Goal: Transaction & Acquisition: Purchase product/service

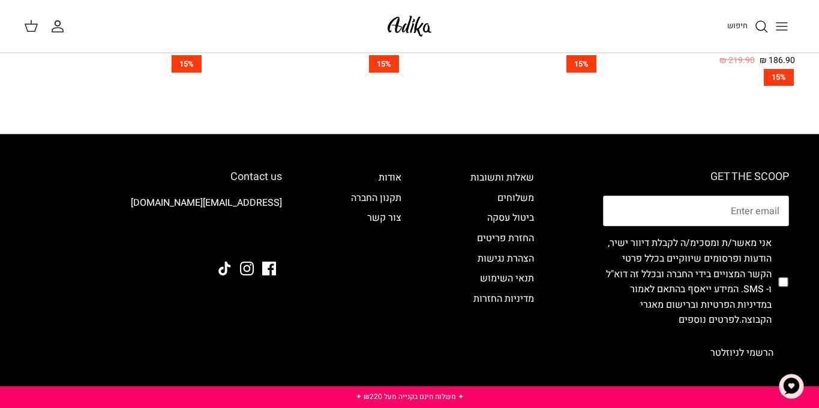
scroll to position [861, 0]
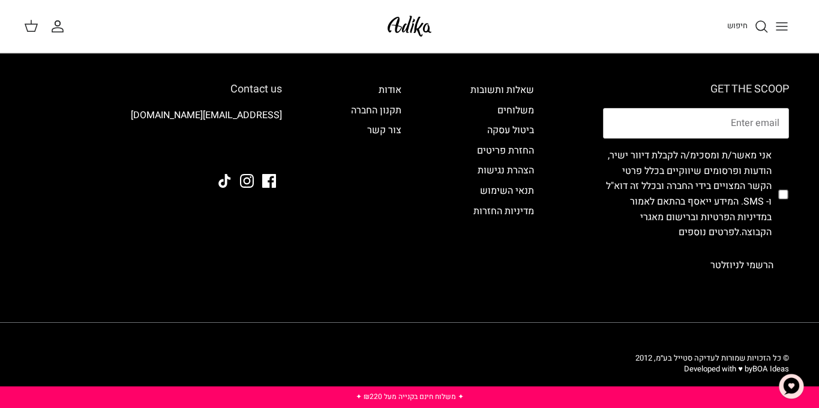
scroll to position [1274, 0]
